Goal: Check status

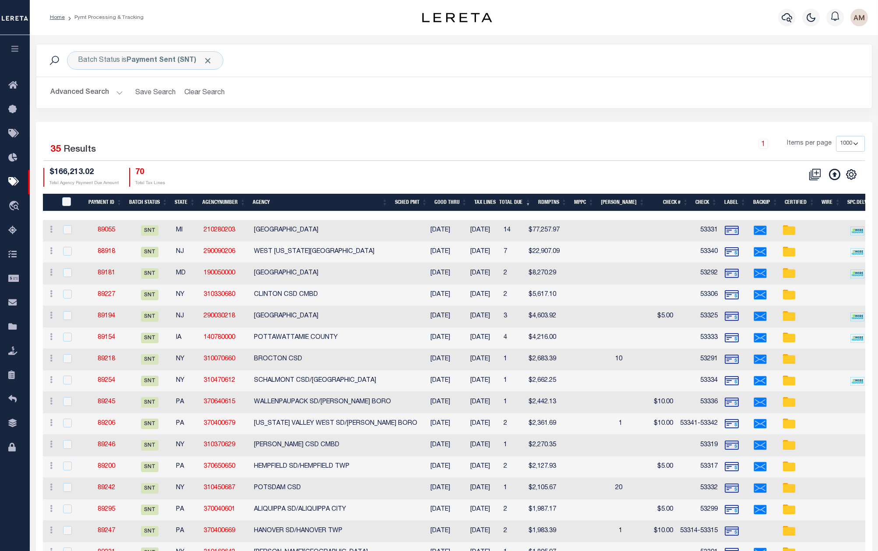
select select "1000"
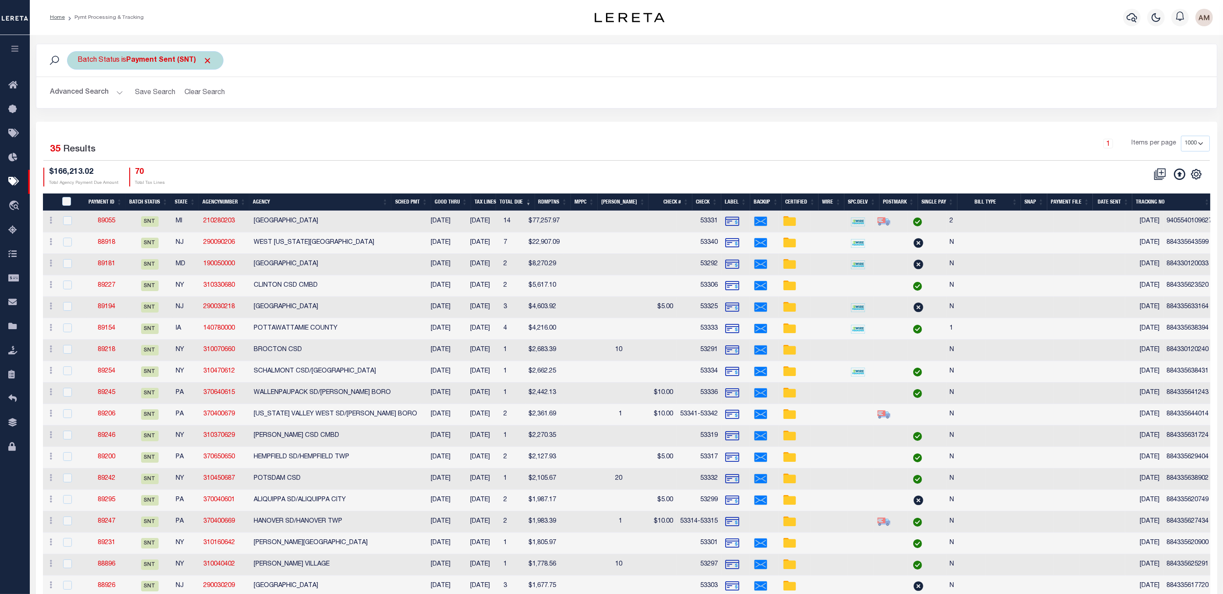
click at [146, 64] on b "Payment Sent (SNT)" at bounding box center [170, 60] width 86 height 7
click at [138, 106] on select "Awaiting Funds (AWF) Cleared and Complete (CAC) New Check Needed (NCN) Payment …" at bounding box center [142, 103] width 129 height 17
select select "RCD"
click at [78, 96] on select "Awaiting Funds (AWF) Cleared and Complete (CAC) New Check Needed (NCN) Payment …" at bounding box center [142, 103] width 129 height 17
click at [191, 130] on div "Is Contains Awaiting Funds (AWF) Cleared and Complete (CAC) New Check Needed (N…" at bounding box center [142, 100] width 139 height 69
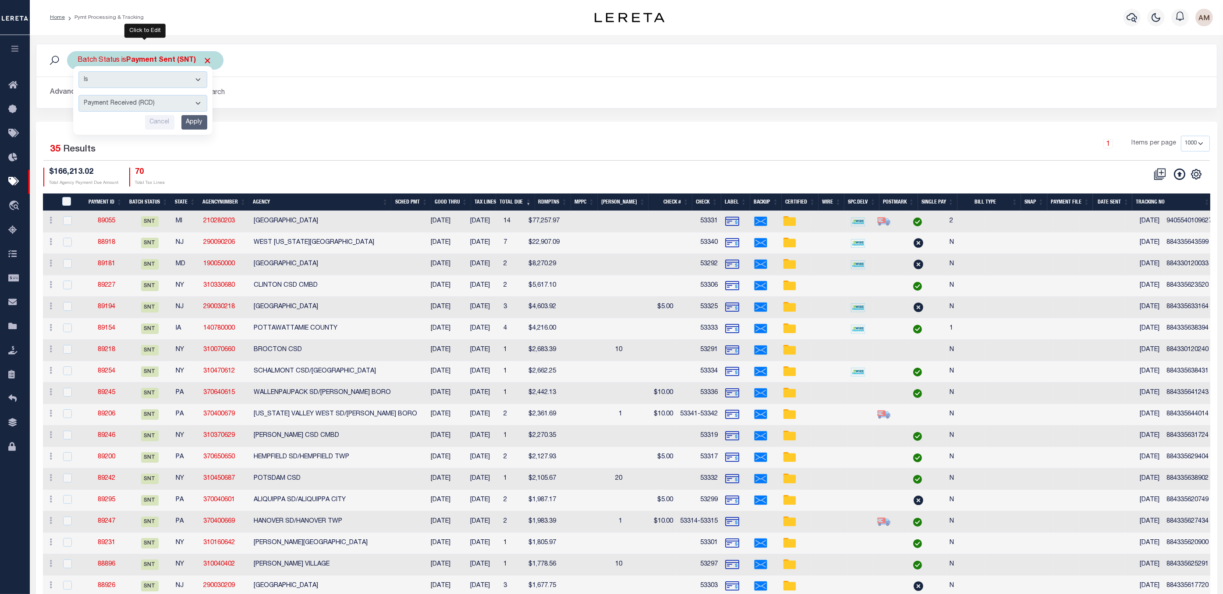
click at [201, 125] on input "Apply" at bounding box center [194, 122] width 26 height 14
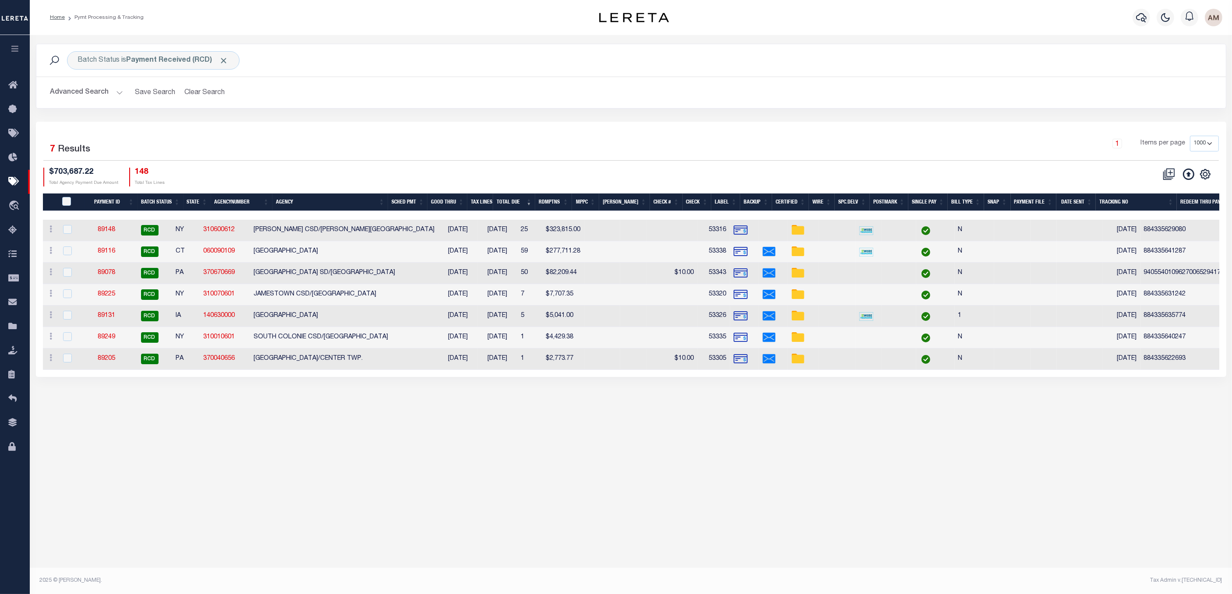
drag, startPoint x: 88, startPoint y: 95, endPoint x: 102, endPoint y: 97, distance: 13.7
click at [88, 95] on button "Advanced Search" at bounding box center [86, 92] width 73 height 17
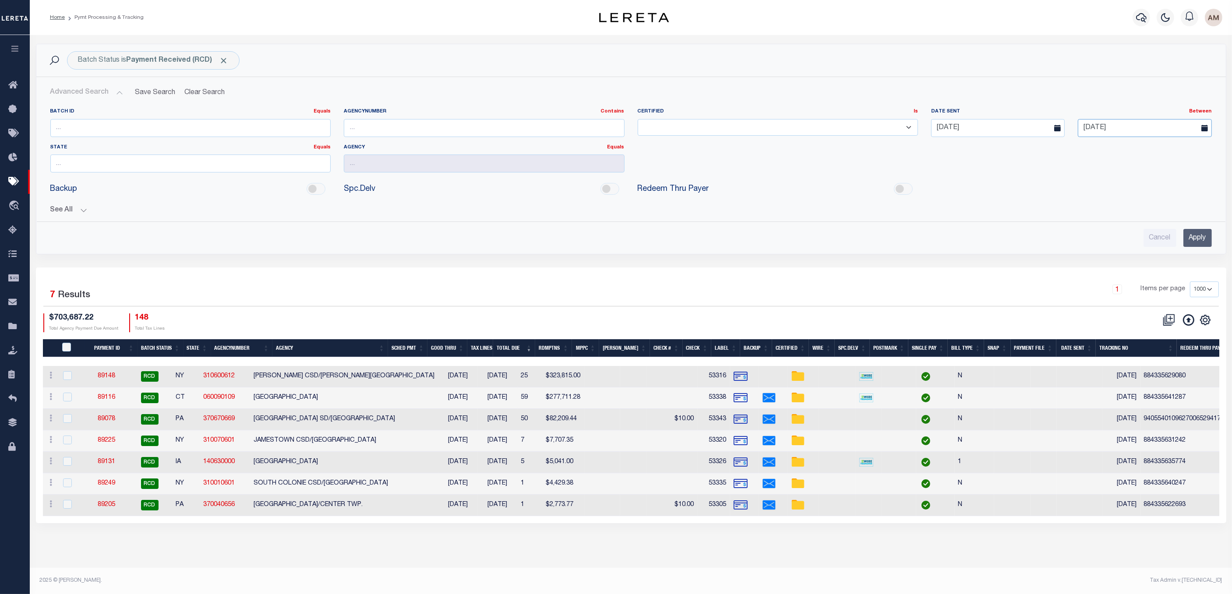
click at [878, 130] on body "Home Pymt Processing & Tracking Profile" at bounding box center [616, 285] width 1232 height 570
click at [878, 129] on input "[DATE]" at bounding box center [998, 128] width 134 height 18
click at [878, 236] on input "Apply" at bounding box center [1198, 238] width 28 height 18
